Goal: Information Seeking & Learning: Check status

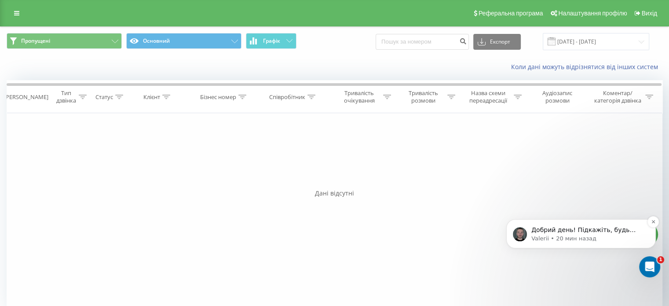
click at [564, 224] on div "Добрий день! Підкажіть, будь ласка, сьогодні менеджер [PERSON_NAME] не тестував…" at bounding box center [582, 233] width 150 height 29
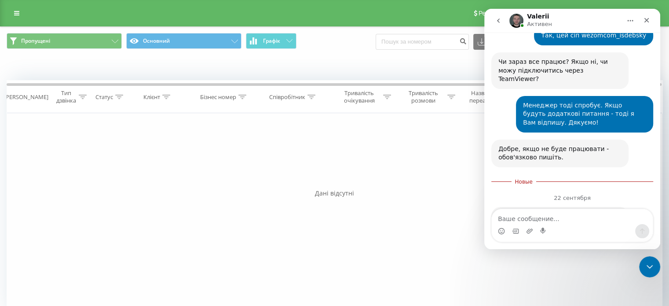
scroll to position [1046, 0]
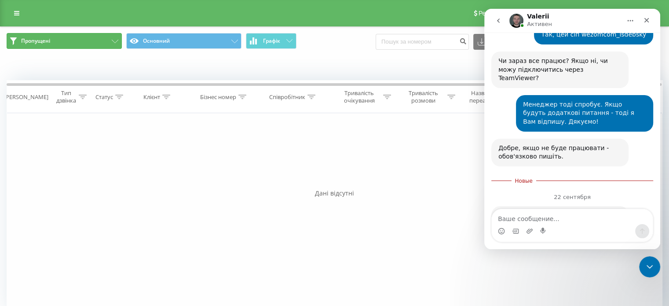
click at [91, 48] on button "Пропущені" at bounding box center [64, 41] width 115 height 16
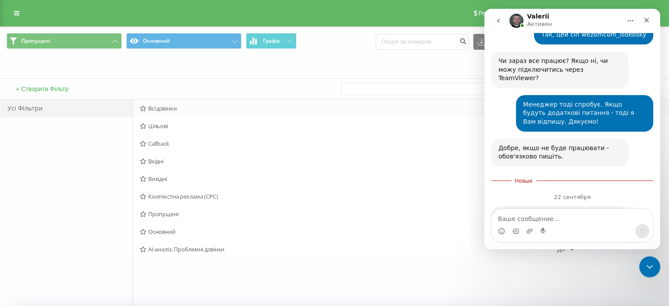
click at [172, 103] on div "Всі дзвінки [PERSON_NAME] Копіювати Видалити За замовчуванням Поділитися" at bounding box center [401, 108] width 536 height 18
click at [169, 108] on span "Всі дзвінки" at bounding box center [349, 108] width 418 height 6
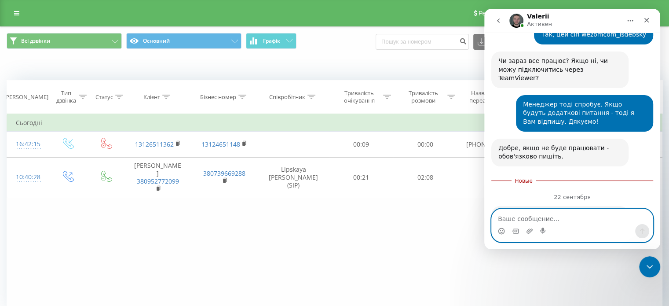
click at [537, 211] on textarea "Ваше сообщение..." at bounding box center [572, 216] width 161 height 15
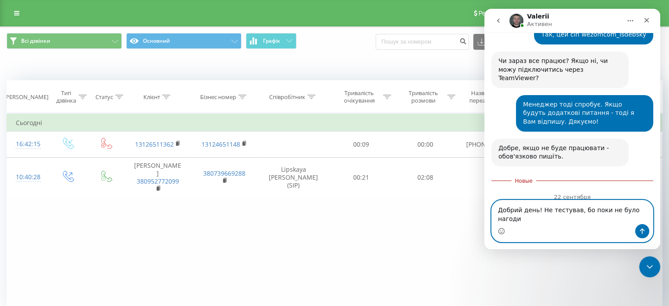
type textarea "Добрий день! Не тестував, бо поки не було нагоди."
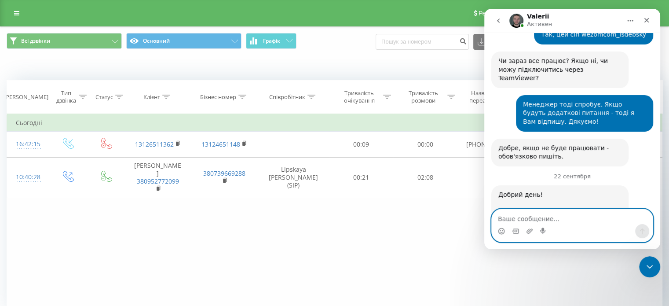
scroll to position [1060, 0]
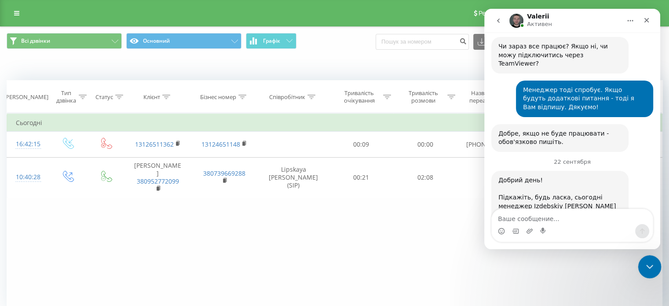
click at [652, 265] on icon "Закрыть службу сообщений Intercom" at bounding box center [648, 265] width 11 height 11
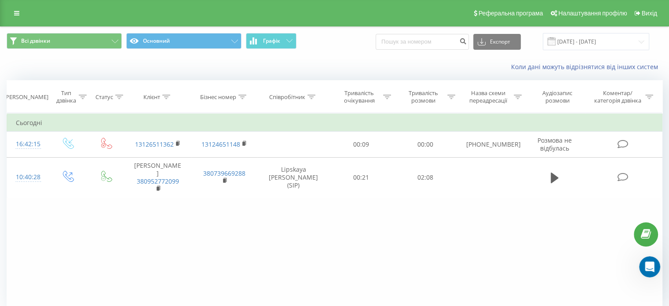
scroll to position [1060, 0]
click at [74, 31] on div "Всі дзвінки Основний Графік Експорт .csv .xls .xlsx [DATE] - [DATE]" at bounding box center [334, 41] width 668 height 29
click at [77, 40] on button "Всі дзвінки" at bounding box center [64, 41] width 115 height 16
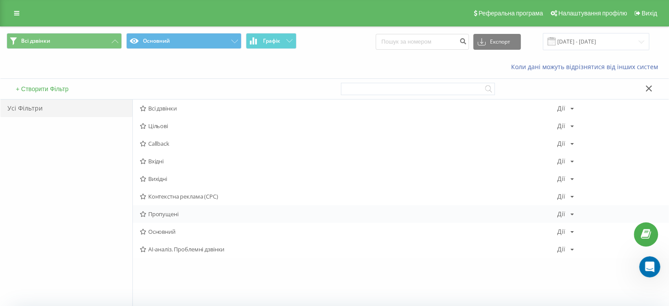
click at [149, 211] on span "Пропущені" at bounding box center [349, 214] width 418 height 6
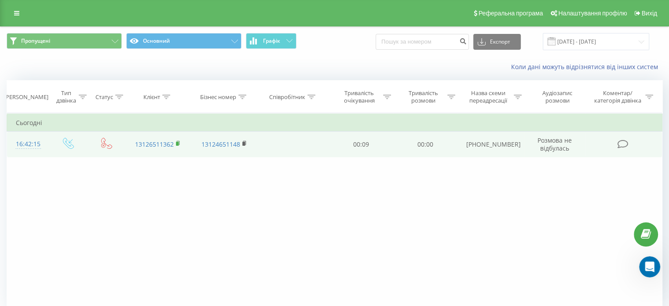
click at [176, 141] on icon at bounding box center [177, 143] width 3 height 4
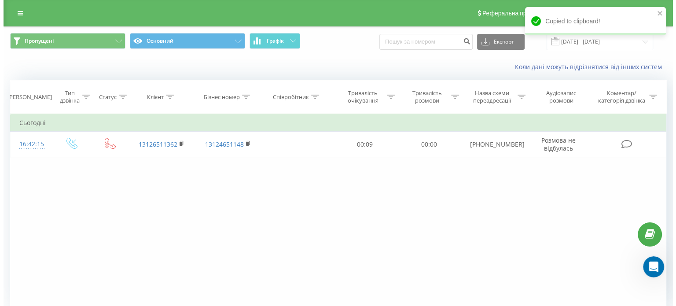
scroll to position [1094, 0]
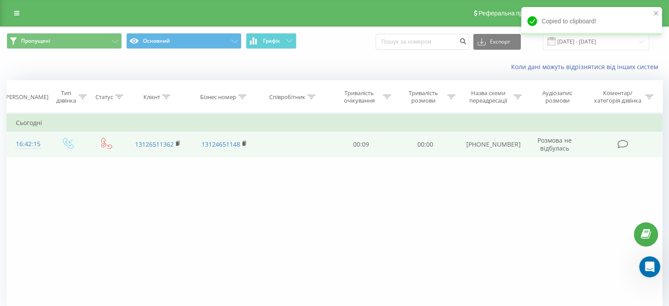
click at [24, 142] on div "16:42:15" at bounding box center [27, 144] width 23 height 17
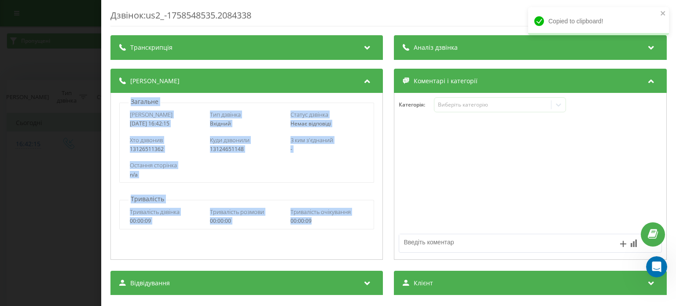
drag, startPoint x: 121, startPoint y: 99, endPoint x: 329, endPoint y: 232, distance: 246.8
click at [329, 232] on div "Загальне Дата дзвінка [DATE] 16:42:15 Тип дзвінка Вхідний Статус дзвінка Немає …" at bounding box center [246, 176] width 272 height 167
copy div "Загальне Дата дзвінка [DATE] 16:42:15 Тип дзвінка Вхідний Статус дзвінка Немає …"
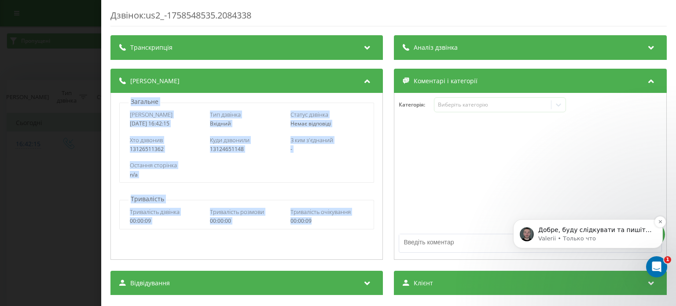
click at [569, 237] on p "Valerii • Только что" at bounding box center [595, 239] width 114 height 8
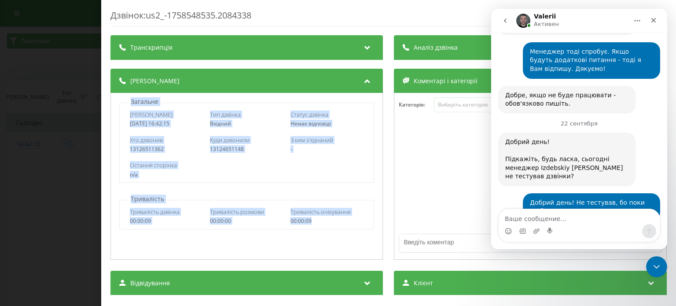
scroll to position [1101, 0]
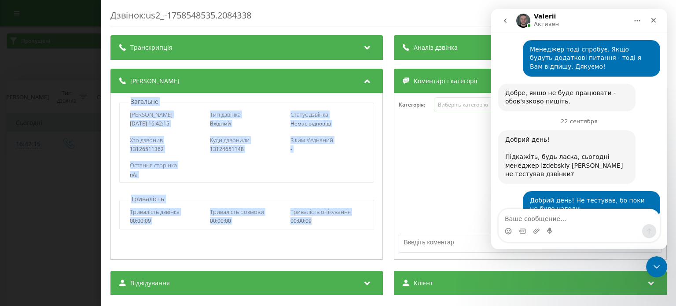
click at [556, 215] on textarea "Ваше сообщение..." at bounding box center [579, 216] width 161 height 15
type textarea "Дякую)"
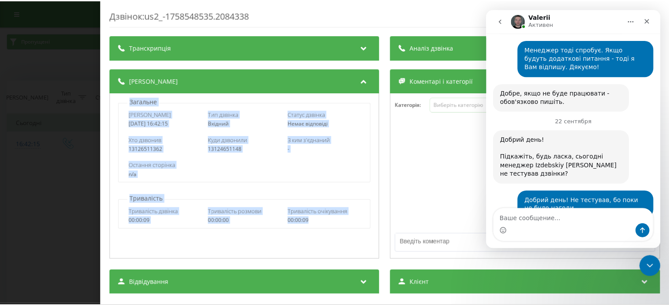
scroll to position [1113, 0]
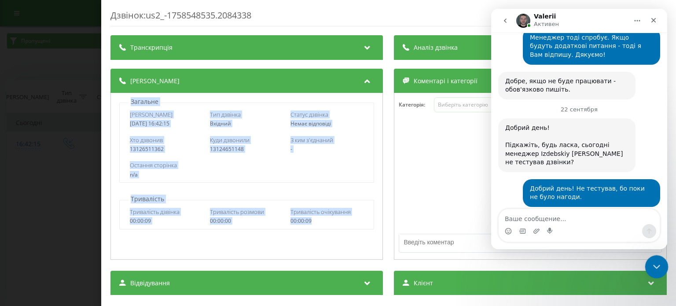
click at [652, 271] on div "Закрыть службу сообщений Intercom" at bounding box center [655, 265] width 21 height 21
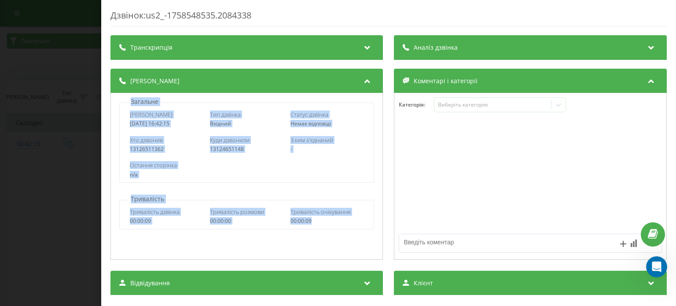
click at [204, 200] on div "Тривалість дзвінка 00:00:09 Тривалість розмови 00:00:00 Тривалість очікування 0…" at bounding box center [246, 214] width 255 height 29
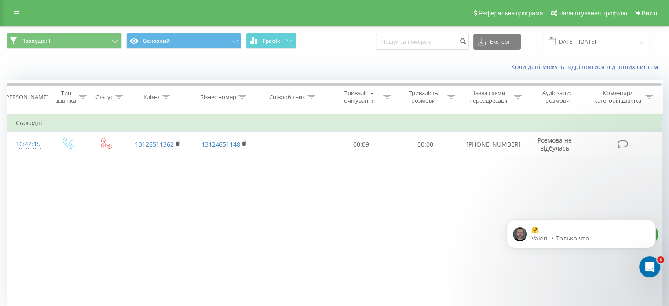
scroll to position [1178, 0]
click at [583, 242] on p "Valerii • Только что" at bounding box center [589, 239] width 114 height 8
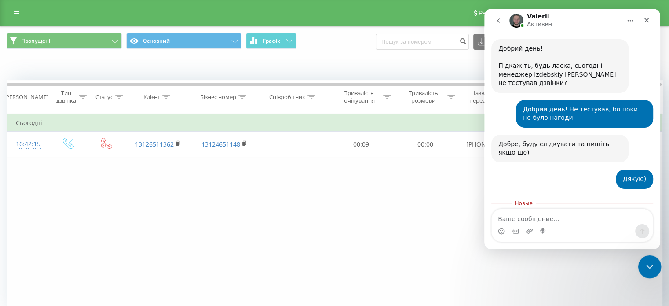
scroll to position [1192, 0]
click at [644, 264] on icon "Закрыть службу сообщений Intercom" at bounding box center [648, 265] width 11 height 11
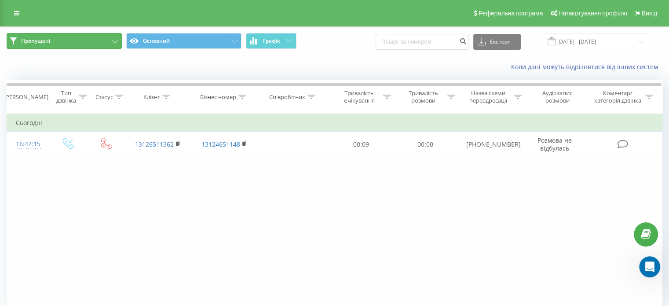
click at [70, 35] on button "Пропущені" at bounding box center [64, 41] width 115 height 16
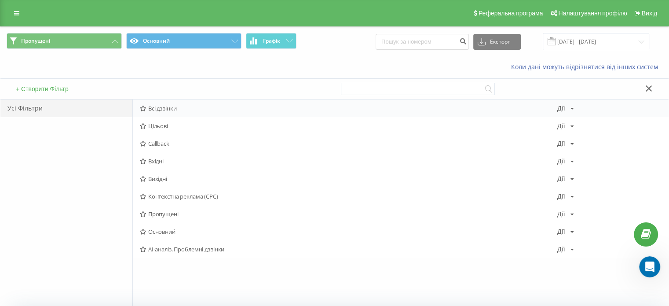
click at [167, 108] on span "Всі дзвінки" at bounding box center [349, 108] width 418 height 6
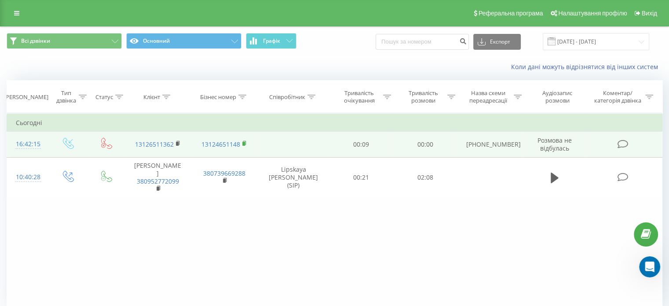
click at [244, 143] on rect at bounding box center [243, 144] width 3 height 4
